Goal: Information Seeking & Learning: Learn about a topic

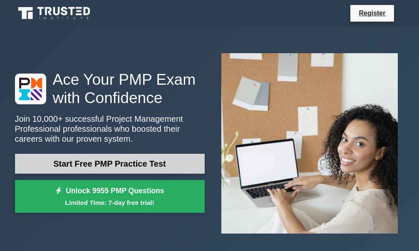
click at [101, 163] on link "Start Free PMP Practice Test" at bounding box center [110, 164] width 190 height 20
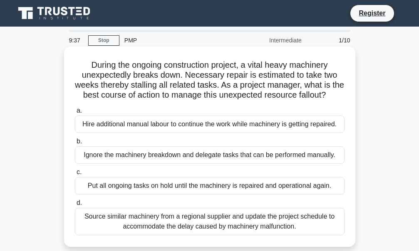
scroll to position [42, 0]
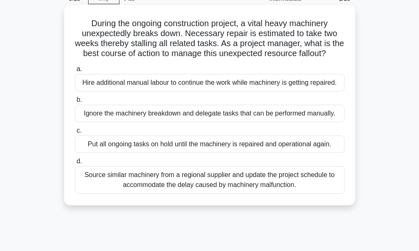
click at [101, 91] on div "Hire additional manual labour to continue the work while machinery is getting r…" at bounding box center [209, 82] width 269 height 17
click at [75, 72] on input "a. Hire additional manual labour to continue the work while machinery is gettin…" at bounding box center [75, 69] width 0 height 5
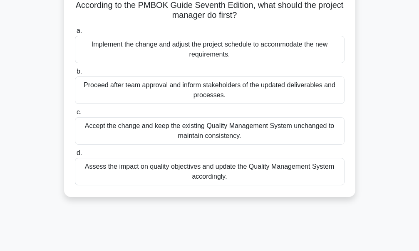
scroll to position [83, 0]
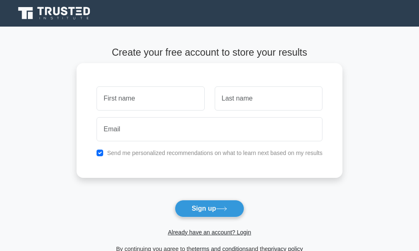
click at [148, 102] on input "text" at bounding box center [150, 98] width 108 height 24
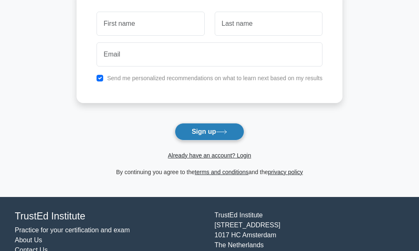
scroll to position [83, 0]
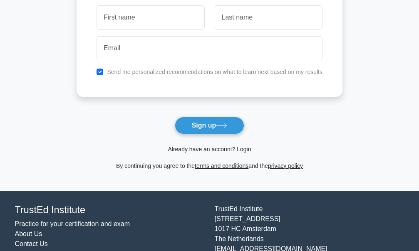
click at [201, 151] on link "Already have an account? Login" at bounding box center [209, 149] width 83 height 7
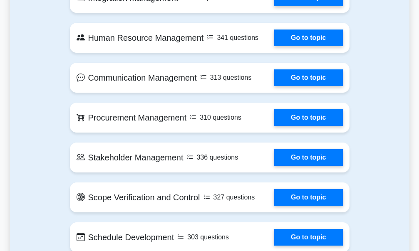
scroll to position [707, 0]
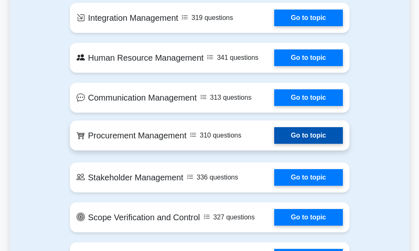
click at [297, 138] on link "Go to topic" at bounding box center [308, 135] width 68 height 17
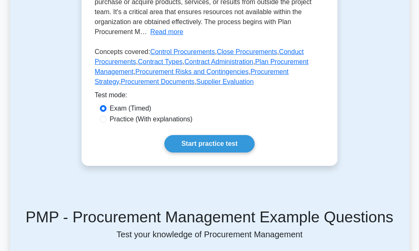
scroll to position [249, 0]
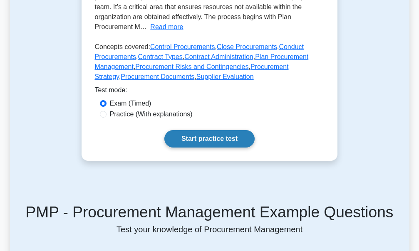
click at [212, 139] on link "Start practice test" at bounding box center [209, 138] width 90 height 17
